Goal: Task Accomplishment & Management: Manage account settings

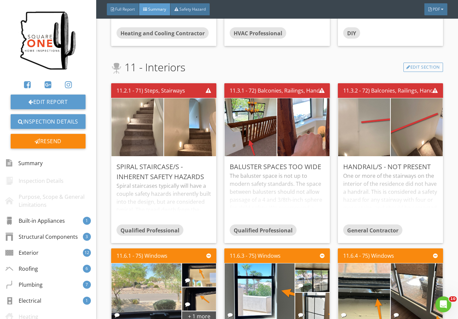
scroll to position [2480, 0]
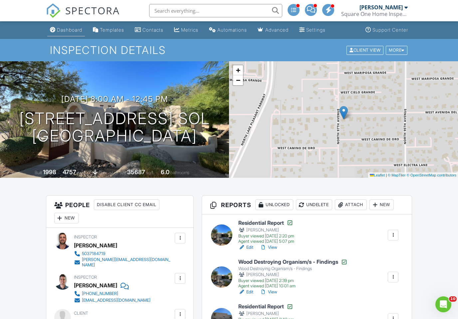
click at [72, 31] on div "Dashboard" at bounding box center [69, 30] width 25 height 6
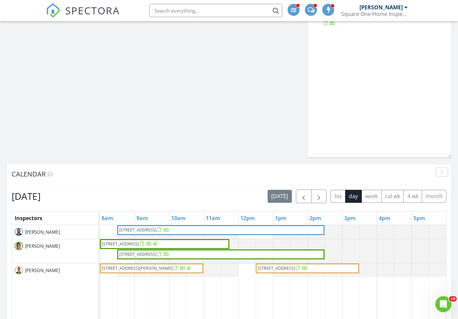
scroll to position [499, 0]
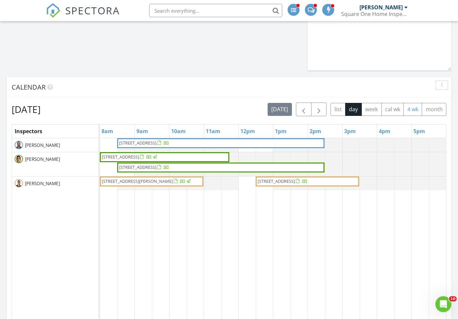
click at [411, 112] on button "4 wk" at bounding box center [413, 109] width 19 height 13
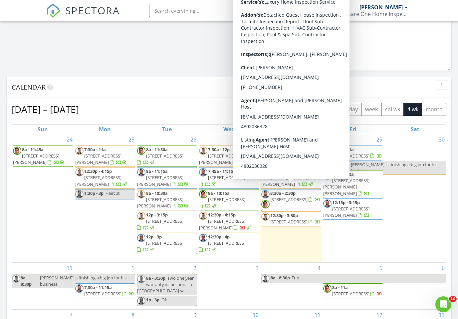
click at [309, 198] on div at bounding box center [311, 200] width 5 height 5
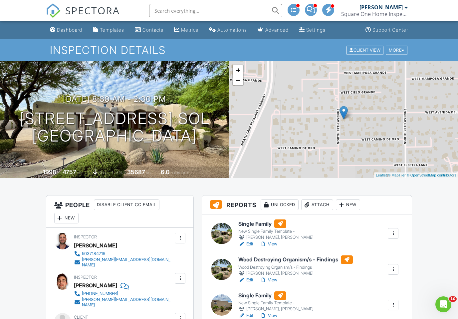
click at [272, 252] on div "Single Family New Single Family Template - [PERSON_NAME], [PERSON_NAME] Edit Vi…" at bounding box center [307, 287] width 210 height 144
click at [270, 244] on link "View" at bounding box center [268, 244] width 17 height 7
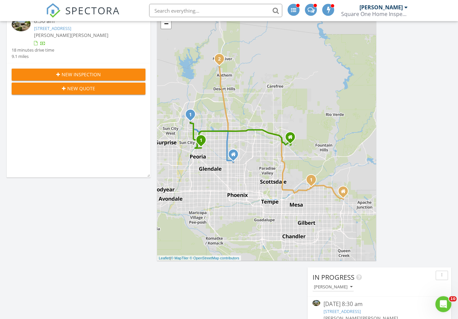
scroll to position [3, 0]
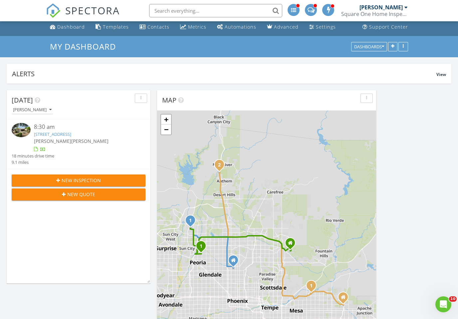
click at [71, 132] on link "[STREET_ADDRESS]" at bounding box center [52, 134] width 37 height 6
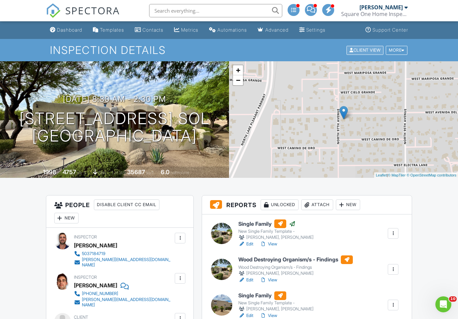
click at [365, 50] on div "Client View" at bounding box center [365, 50] width 37 height 9
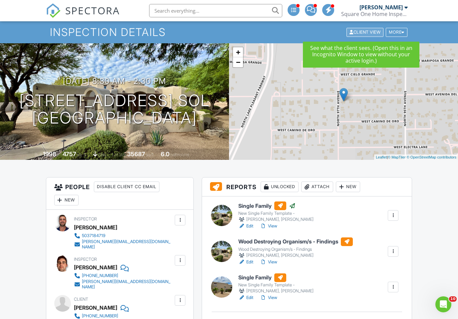
scroll to position [40, 0]
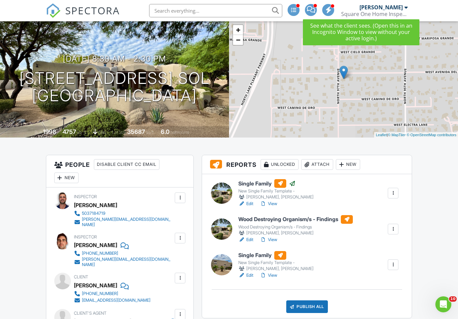
click at [274, 203] on link "View" at bounding box center [268, 204] width 17 height 7
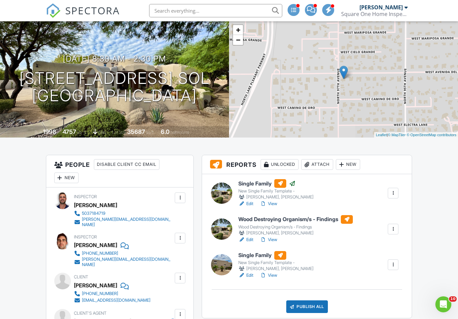
scroll to position [51, 0]
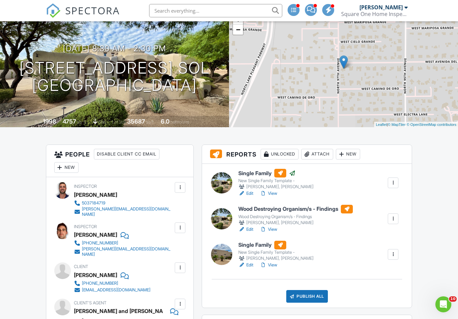
click at [270, 268] on link "View" at bounding box center [268, 265] width 17 height 7
